Goal: Complete application form

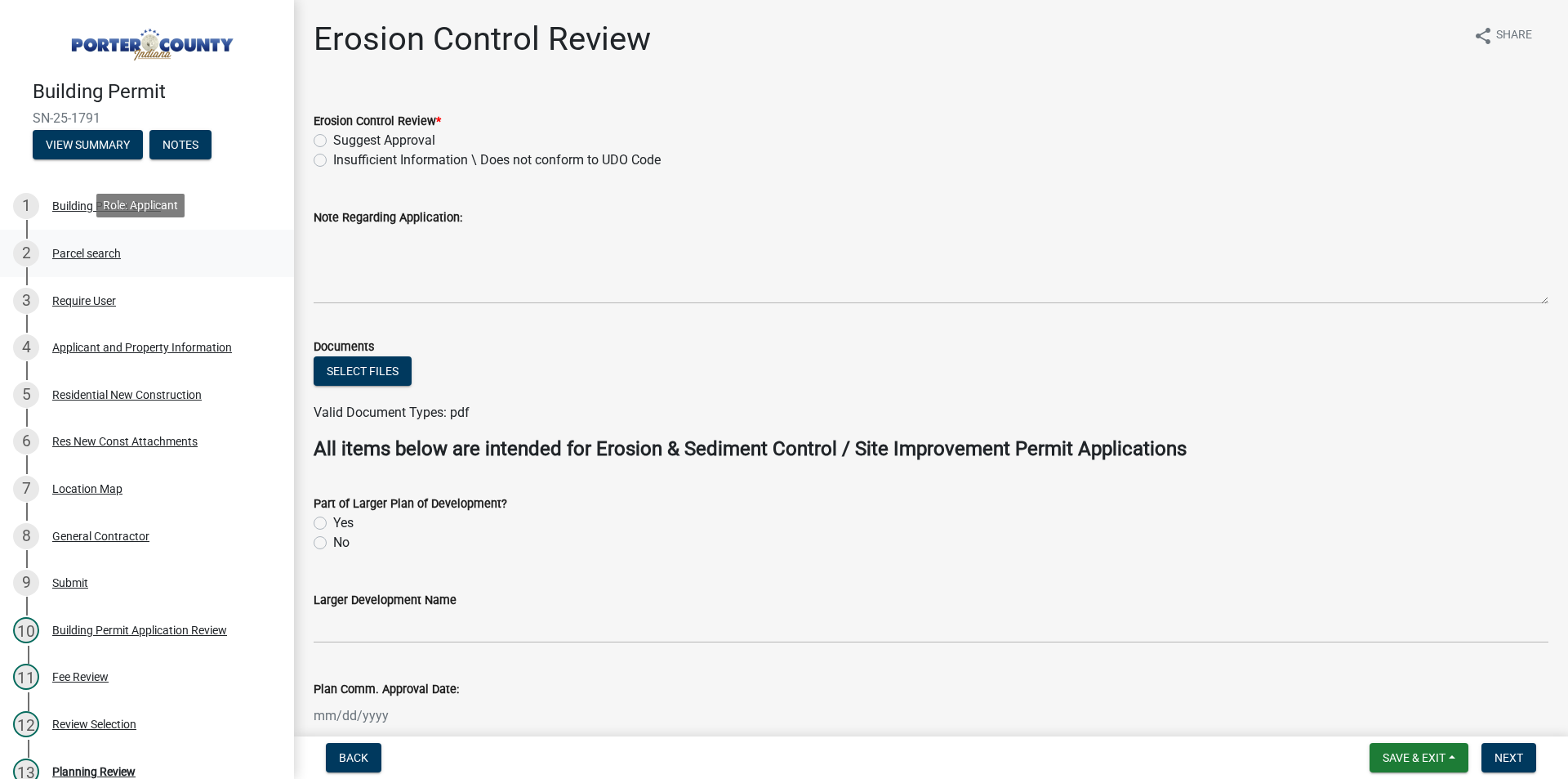
click at [107, 257] on div "Parcel search" at bounding box center [86, 253] width 68 height 12
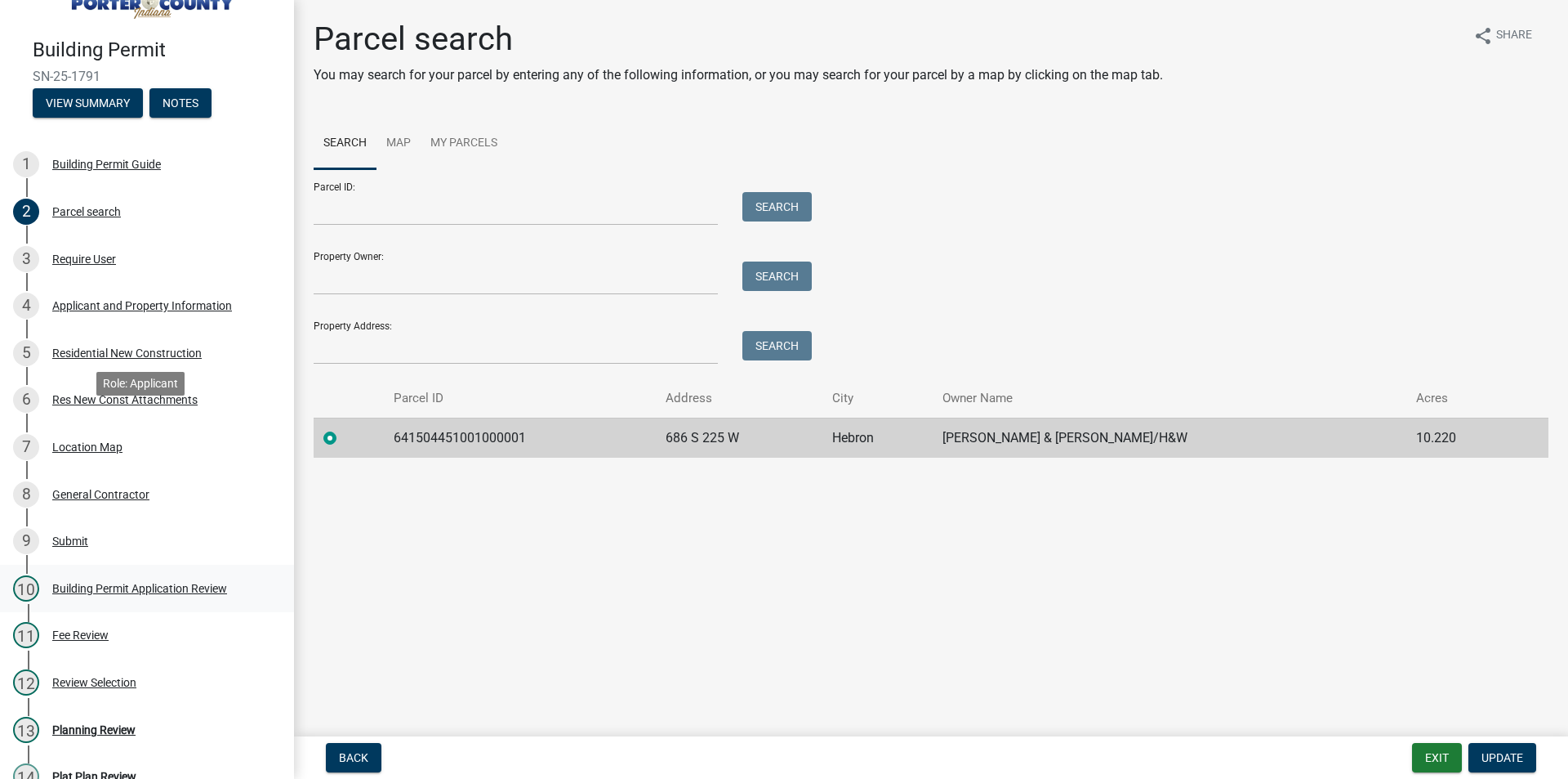
scroll to position [82, 0]
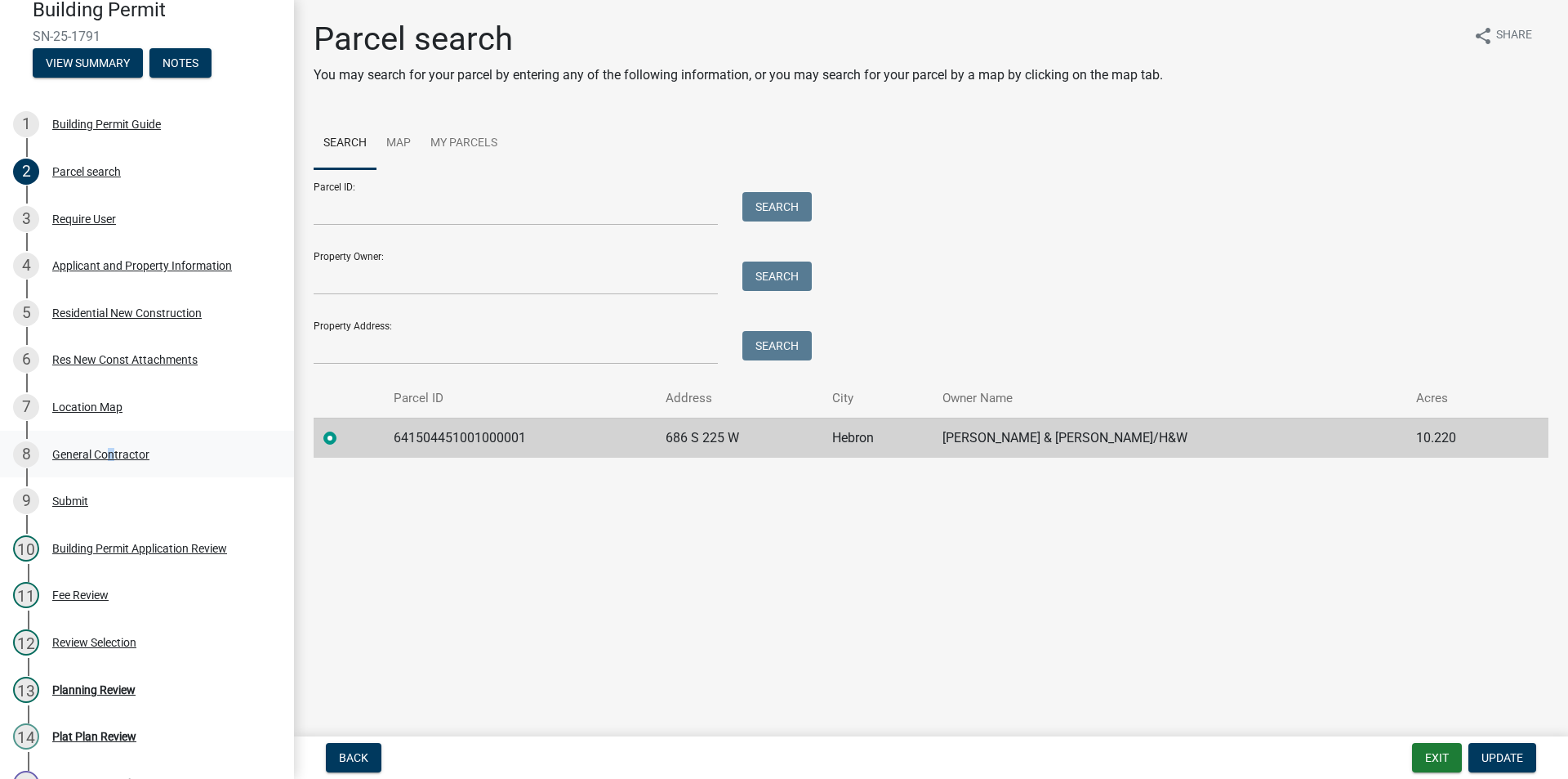
click at [108, 455] on div "General Contractor" at bounding box center [100, 454] width 97 height 12
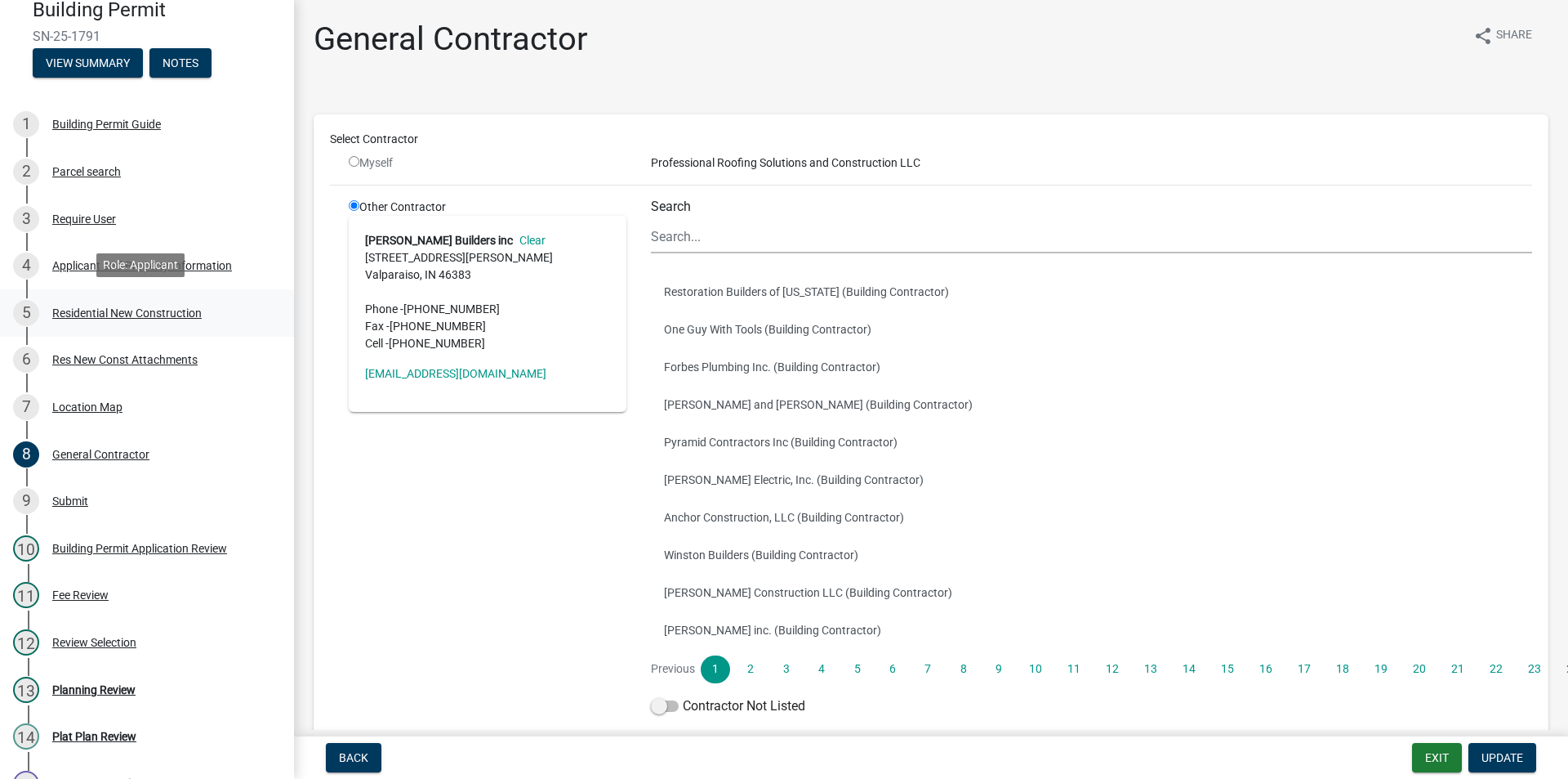
click at [182, 308] on div "Residential New Construction" at bounding box center [127, 313] width 149 height 12
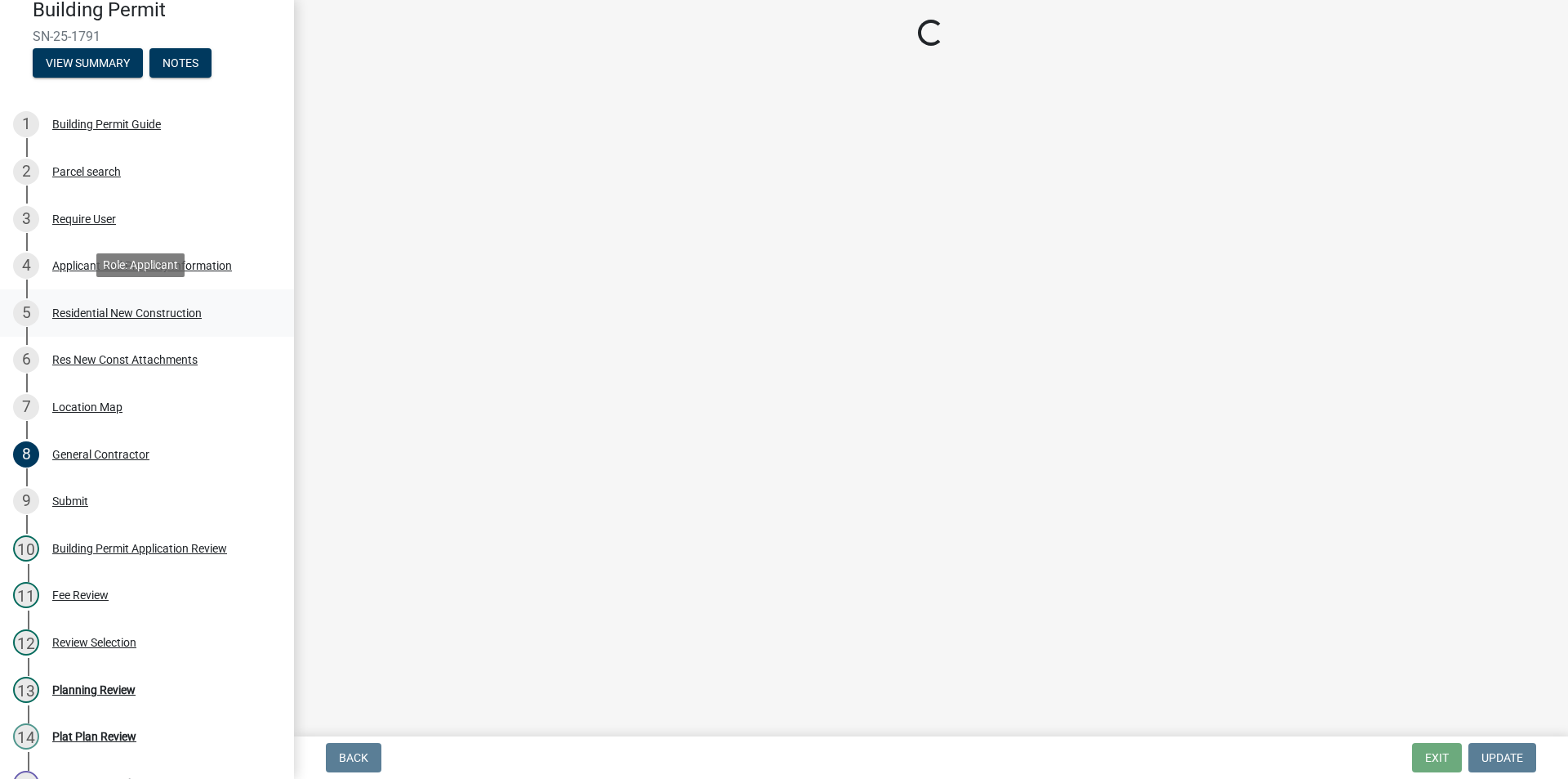
select select "4da9c449-5c2c-48cd-a36d-d108213ca6ba"
select select "61f444c2-0fc1-413e-9948-9a2e89704ff6"
select select "bc1034c9-9a5f-4372-bced-1af0bc4c05e7"
select select "a7554658-1ff0-4ba4-86bb-30b1109b1a56"
select select "7427f001-d34c-4c58-bf3c-f60178144653"
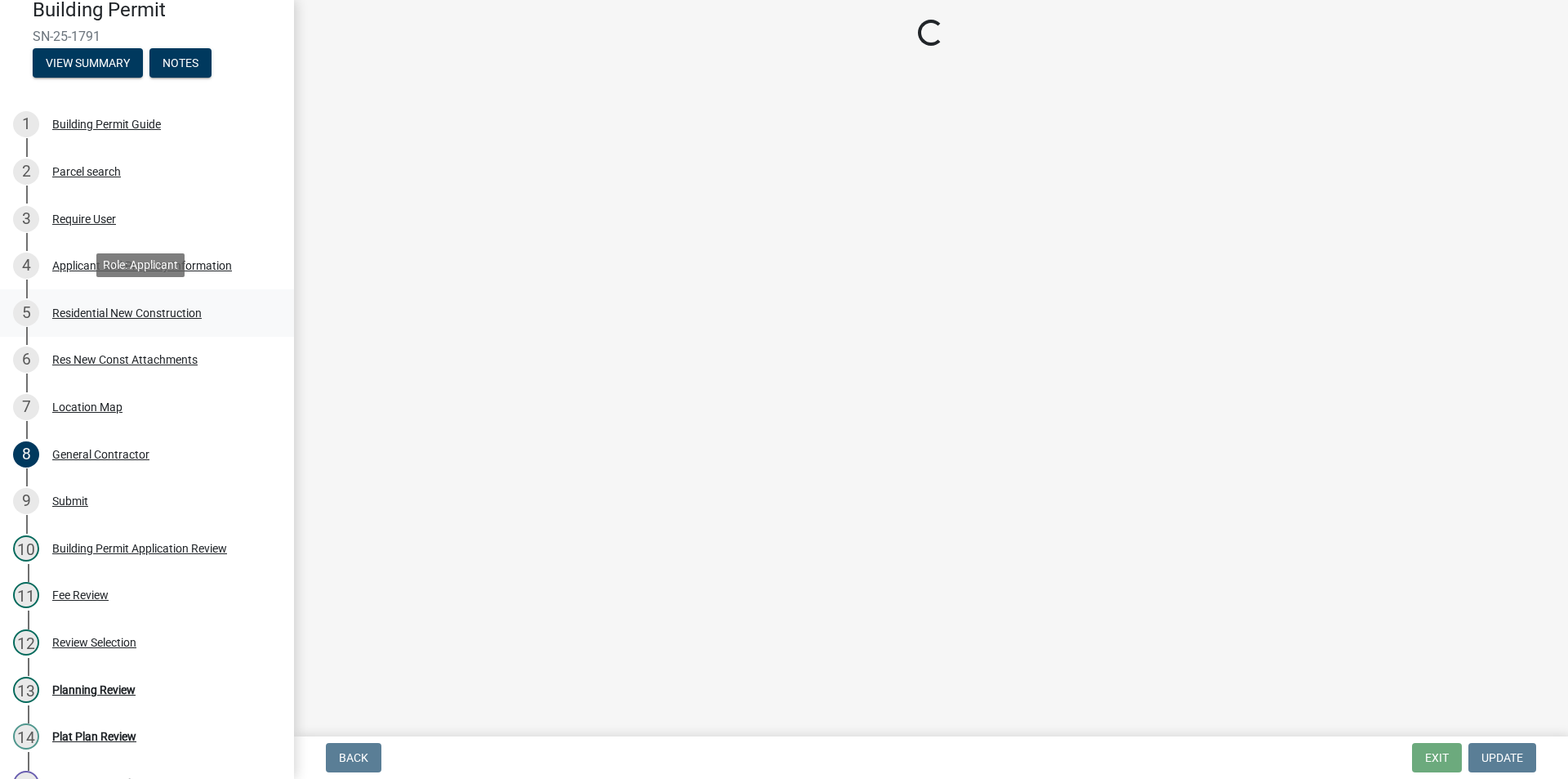
select select "aeb13f5b-f618-4fb0-9457-a1d82e5b0688"
select select "569fc36c-3166-4026-8764-ea78816a78f1"
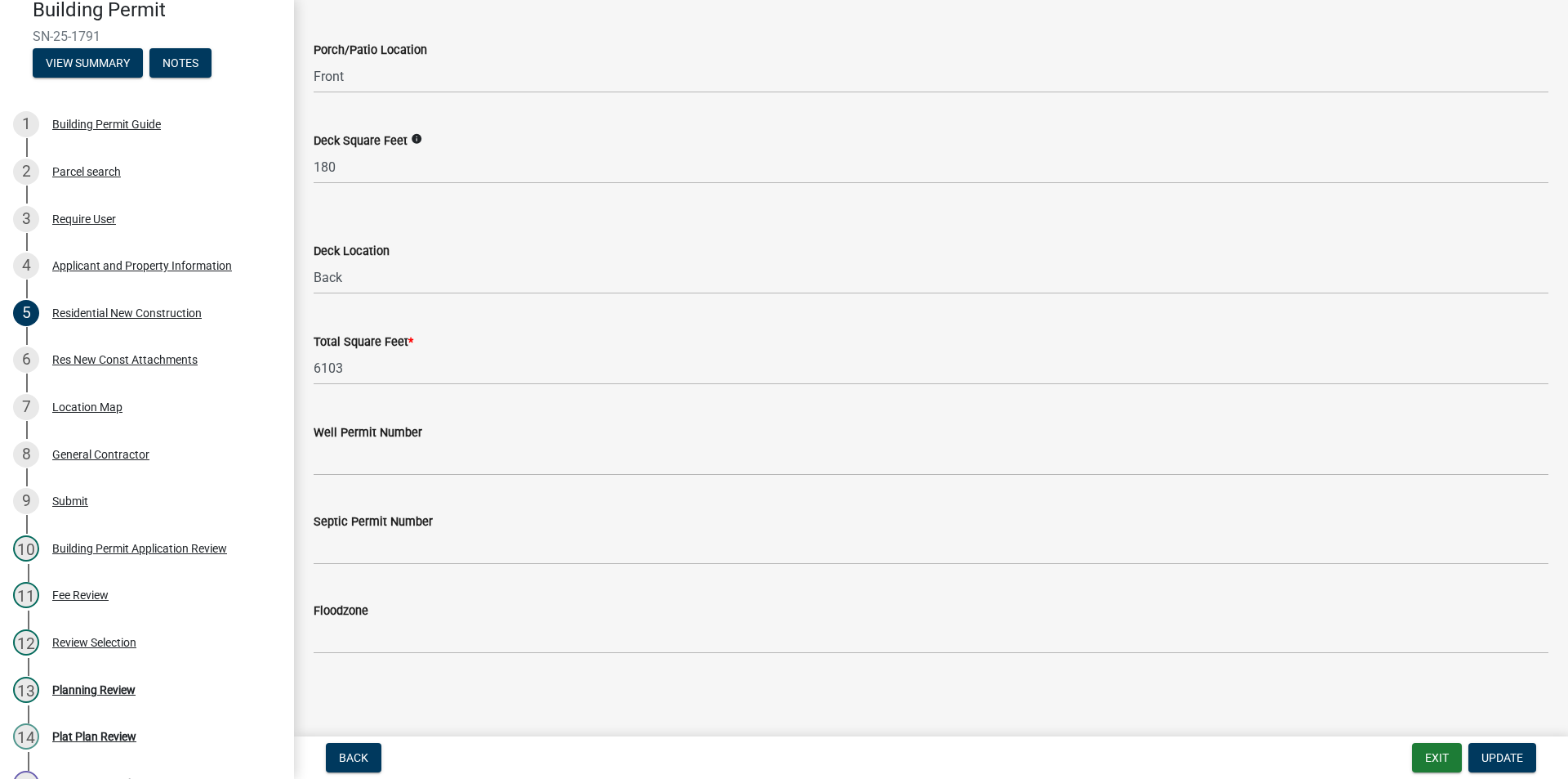
scroll to position [4317, 0]
click at [87, 402] on div "Location Map" at bounding box center [87, 406] width 70 height 12
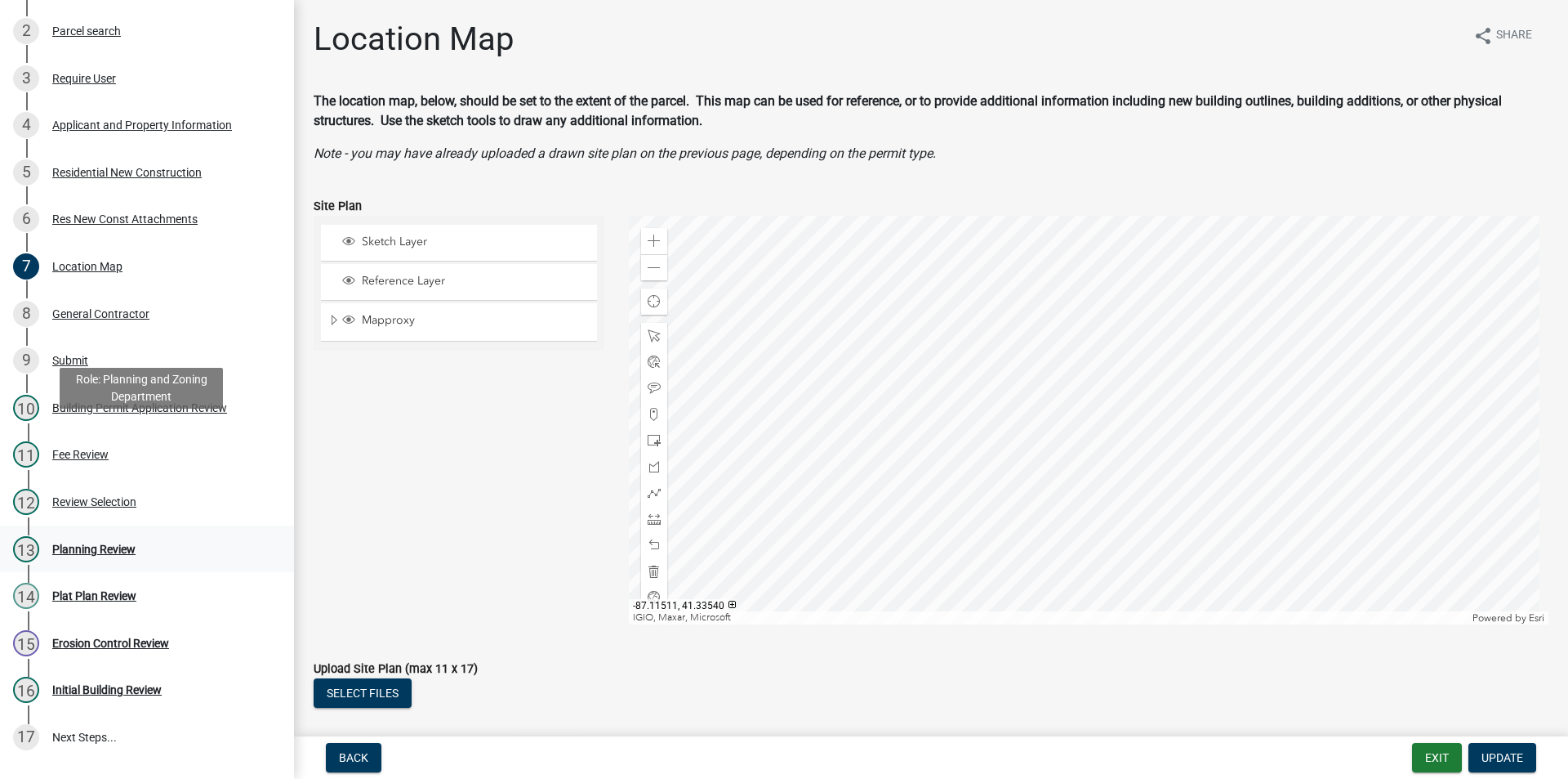
scroll to position [327, 0]
